Goal: Find specific page/section: Find specific page/section

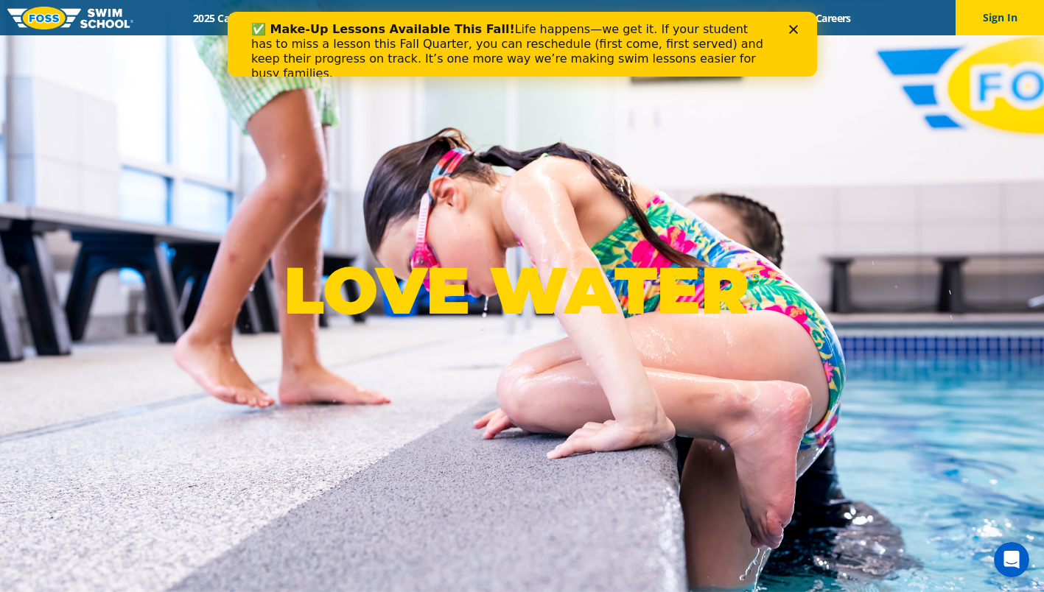
click at [796, 25] on icon "Close" at bounding box center [792, 29] width 9 height 9
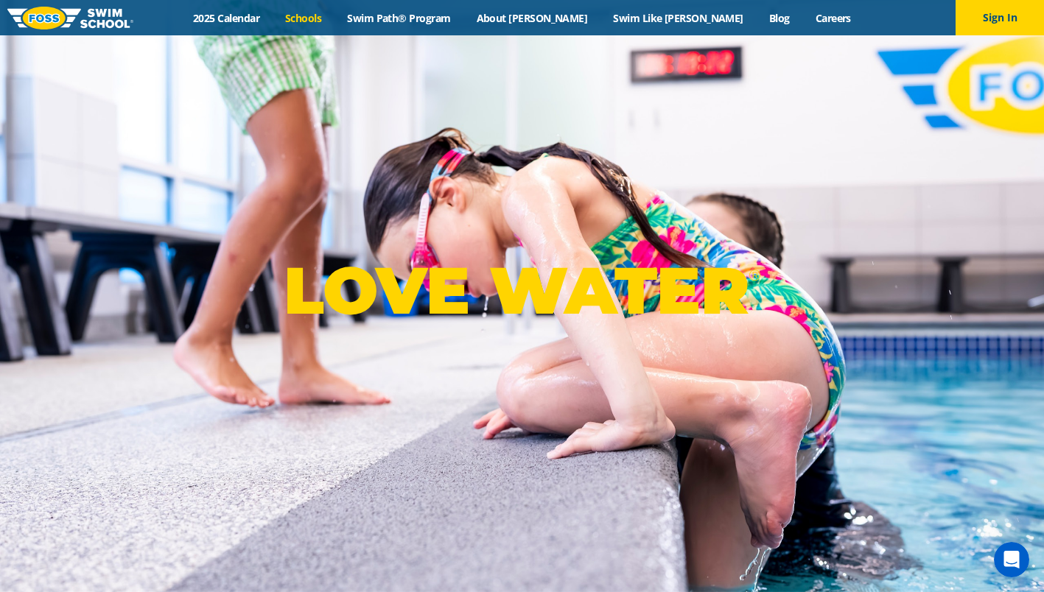
click at [334, 15] on link "Schools" at bounding box center [303, 18] width 62 height 14
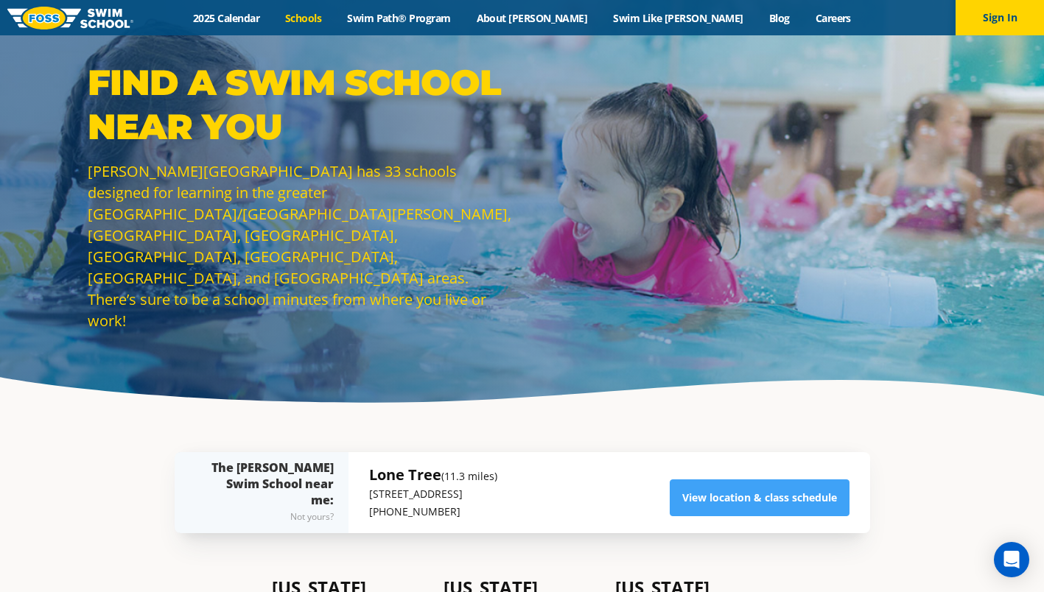
click at [127, 480] on section "Show me [PERSON_NAME] Swim Schools near: The [PERSON_NAME][GEOGRAPHIC_DATA] nea…" at bounding box center [522, 492] width 884 height 155
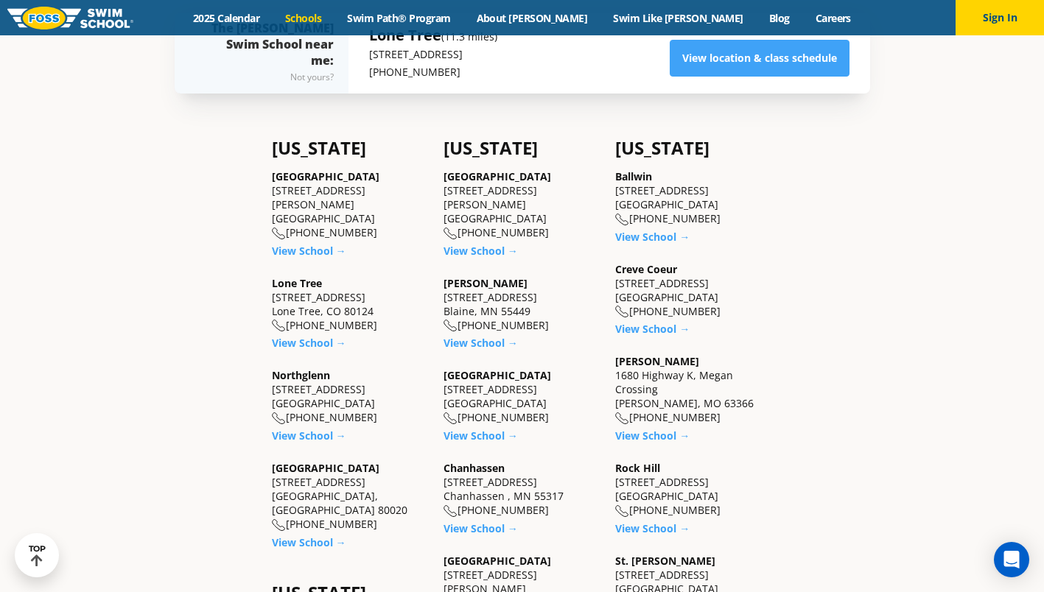
scroll to position [515, 0]
